Goal: Task Accomplishment & Management: Manage account settings

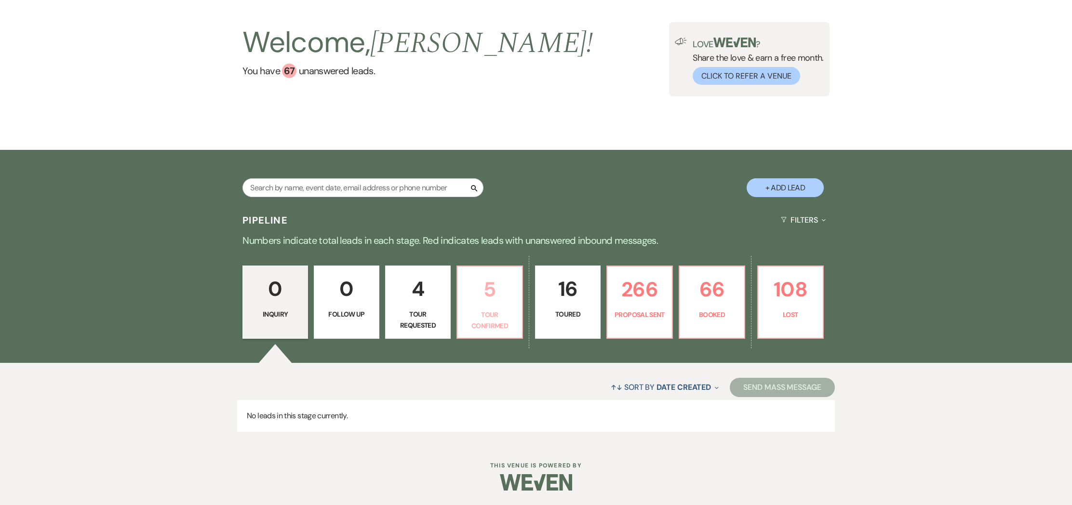
click at [493, 304] on p "5" at bounding box center [489, 289] width 53 height 32
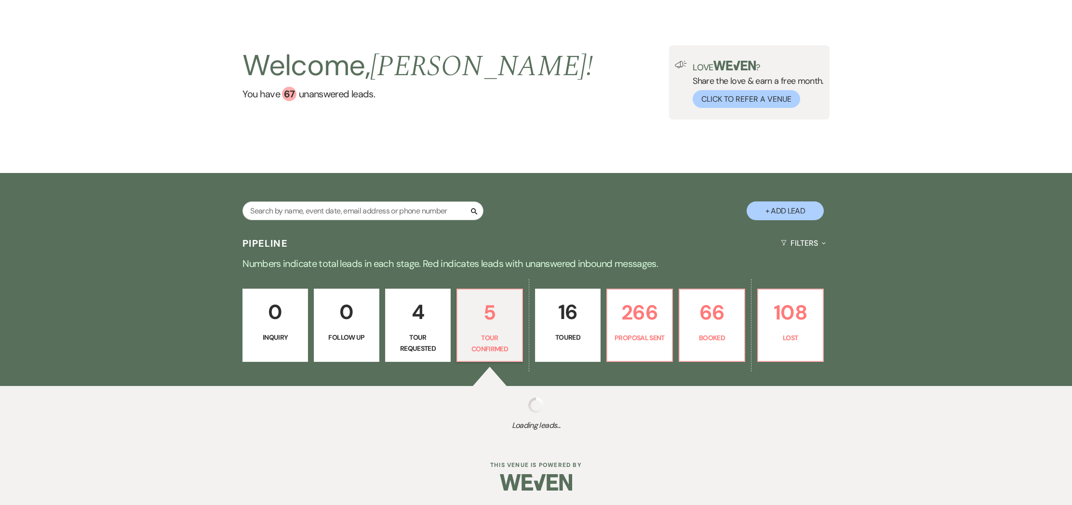
scroll to position [33, 0]
select select "4"
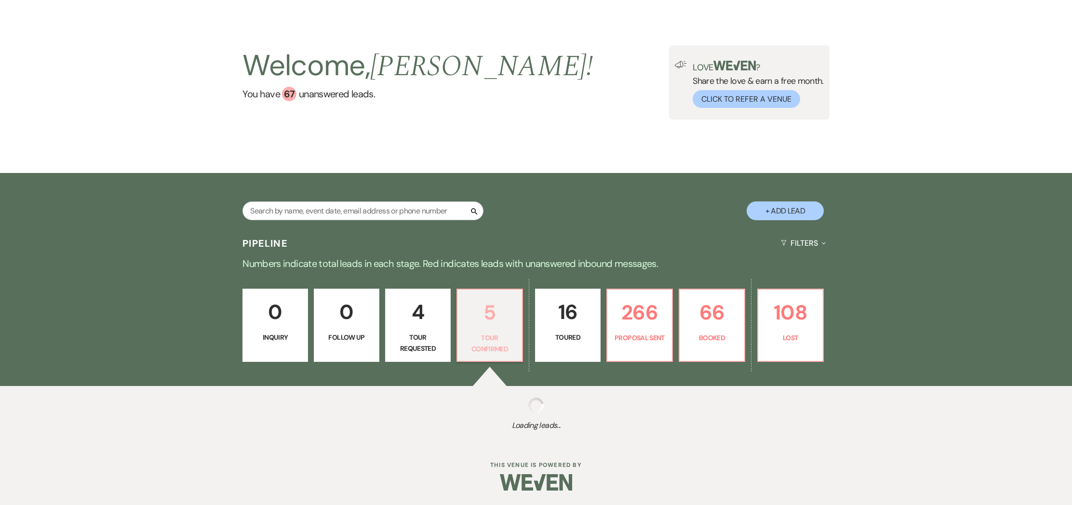
select select "4"
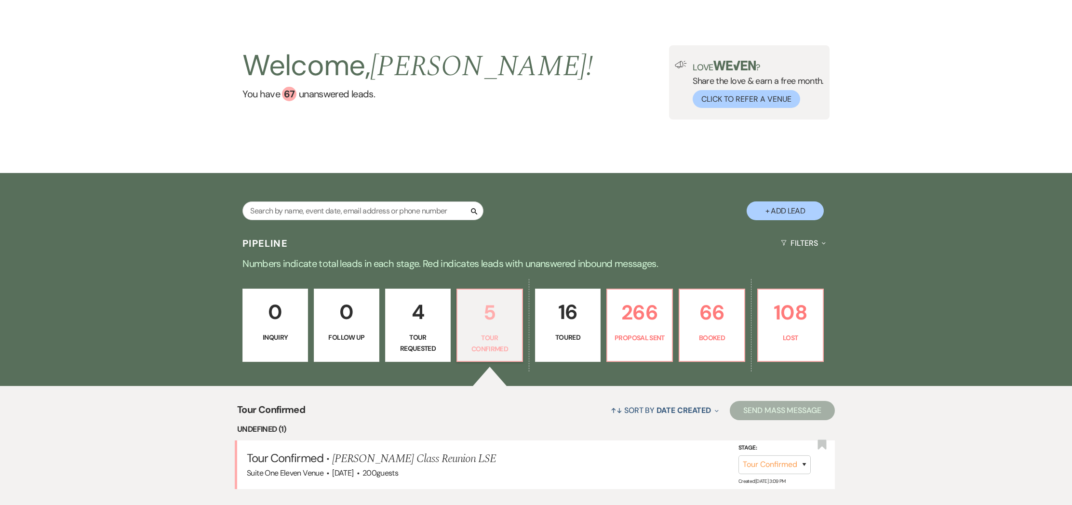
scroll to position [57, 0]
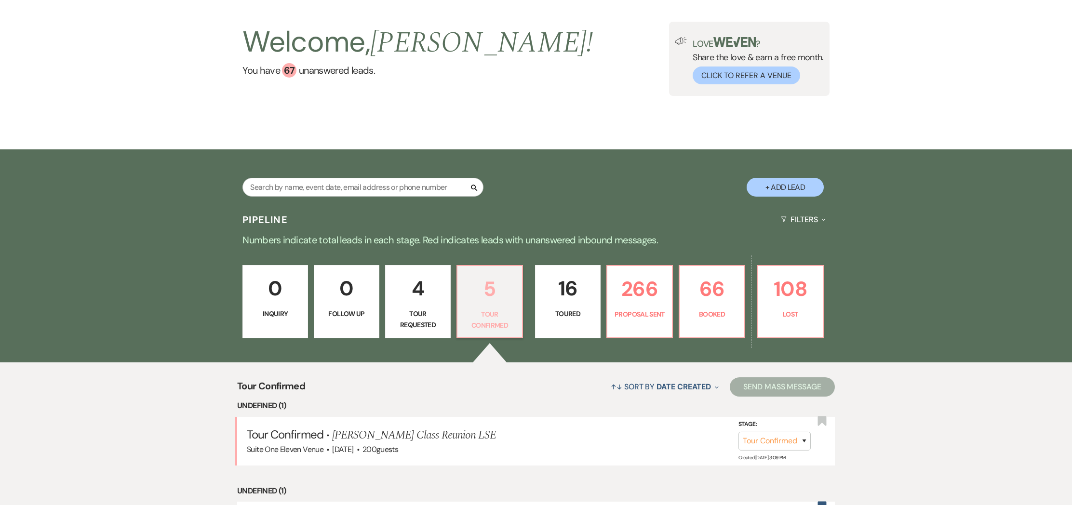
click at [492, 314] on p "Tour Confirmed" at bounding box center [489, 320] width 53 height 22
click at [366, 436] on link "[PERSON_NAME] Class Reunion LSE" at bounding box center [414, 435] width 164 height 17
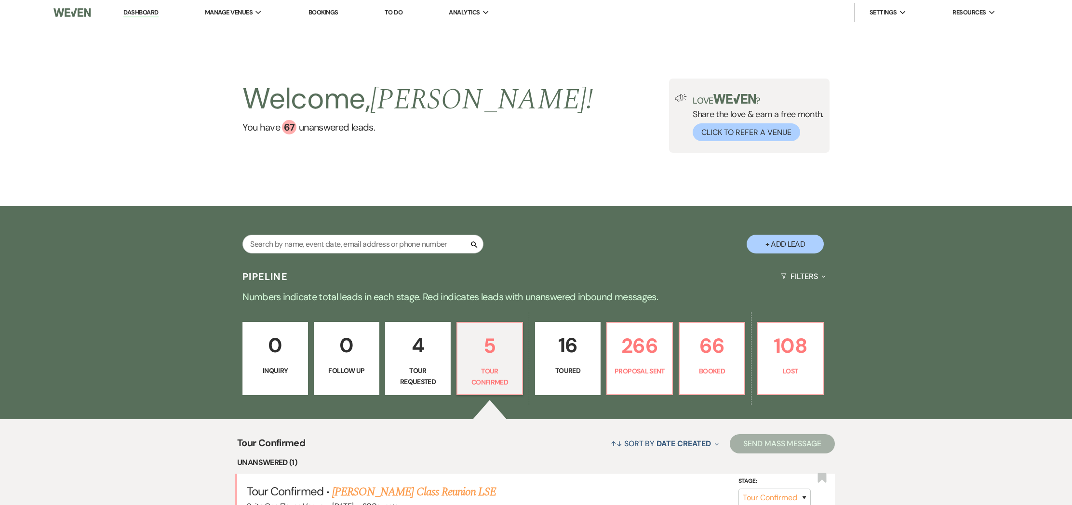
click at [366, 436] on html "Dashboard Manage Venues Expand Suite One Eleven Venue Bookings To Do Analytics …" at bounding box center [536, 439] width 1072 height 879
select select "4"
select select "20"
select select "13"
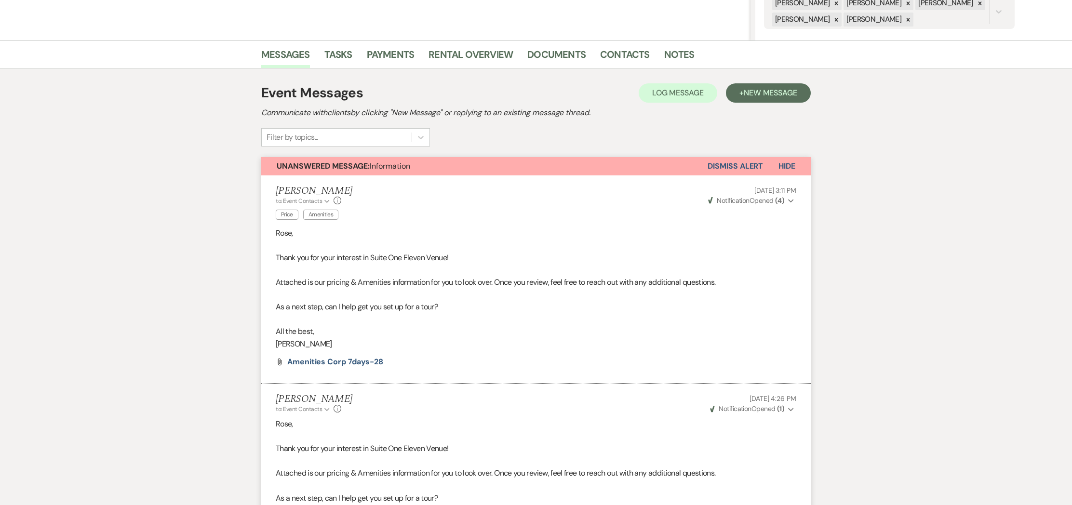
scroll to position [213, 0]
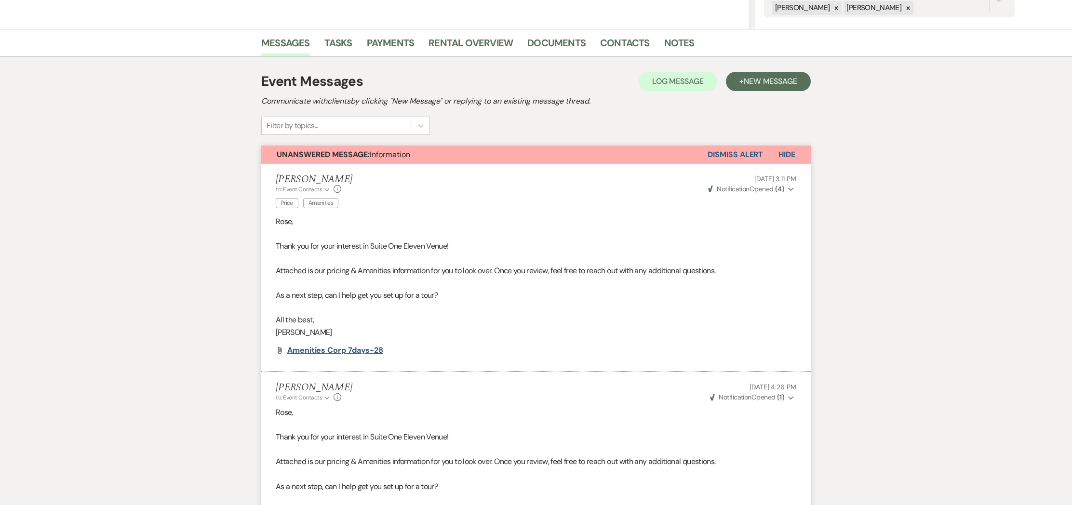
click at [321, 351] on span "Amenities Corp 7days-28" at bounding box center [335, 350] width 96 height 10
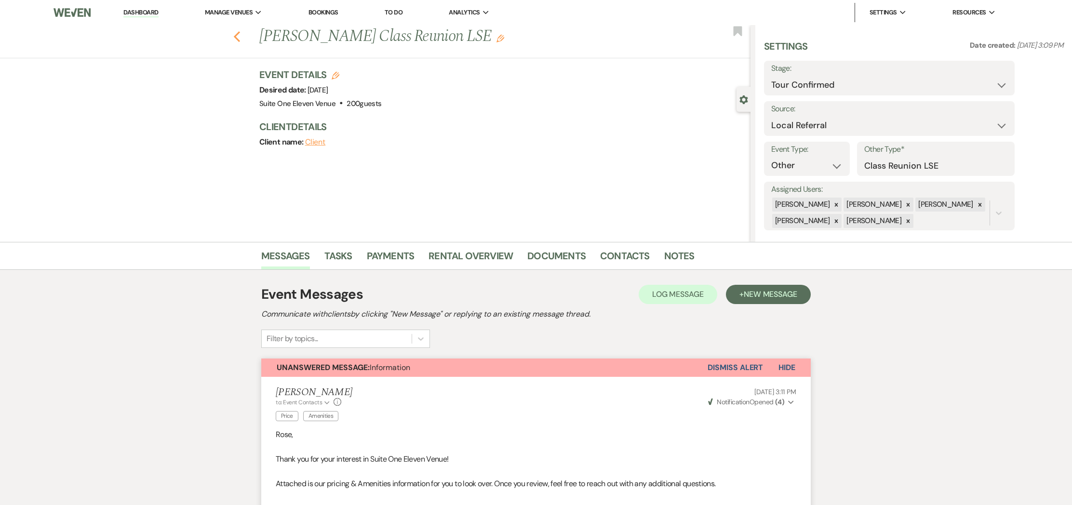
click at [234, 34] on icon "Previous" at bounding box center [236, 37] width 7 height 12
